Goal: Obtain resource: Obtain resource

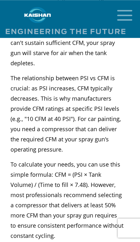
scroll to position [981, 0]
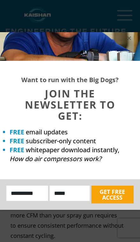
click at [24, 197] on input "Name:" at bounding box center [27, 192] width 42 height 15
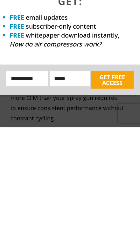
type input "**********"
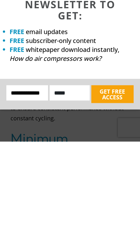
type input "**********"
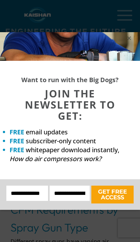
click at [119, 198] on button "GET FREE ACCESS" at bounding box center [112, 194] width 42 height 18
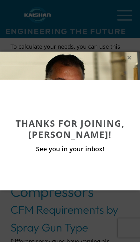
click at [47, 209] on div "Thanks for joining, [PERSON_NAME]! See you in your inbox!" at bounding box center [70, 121] width 140 height 242
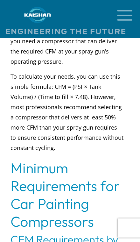
scroll to position [1067, 0]
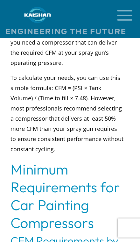
click at [66, 211] on h2 "Minimum Requirements for Car Painting Compressors" at bounding box center [66, 195] width 113 height 71
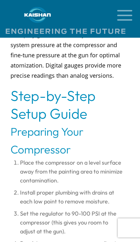
scroll to position [3218, 0]
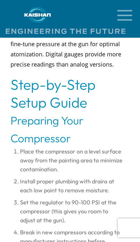
click at [35, 111] on h2 "Step-by-Step Setup Guide" at bounding box center [66, 94] width 113 height 36
click at [29, 107] on h2 "Step-by-Step Setup Guide" at bounding box center [66, 94] width 113 height 36
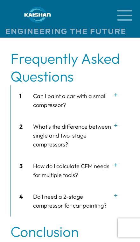
scroll to position [4051, 0]
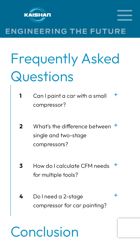
click at [117, 98] on icon at bounding box center [116, 95] width 6 height 6
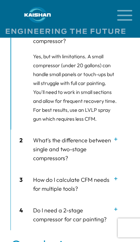
scroll to position [4146, 0]
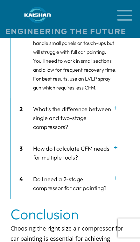
click at [33, 138] on div "2 What's the difference between single and two-stage compressors?" at bounding box center [67, 117] width 113 height 39
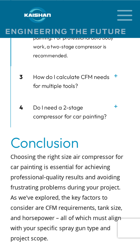
scroll to position [4254, 0]
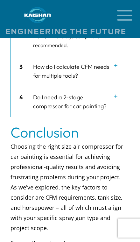
click at [47, 86] on div "3 How do I calculate CFM needs for multiple tools?" at bounding box center [67, 71] width 113 height 31
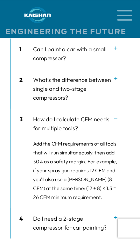
scroll to position [4097, 0]
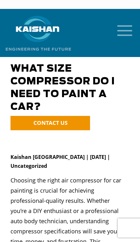
scroll to position [20, 0]
